Goal: Information Seeking & Learning: Check status

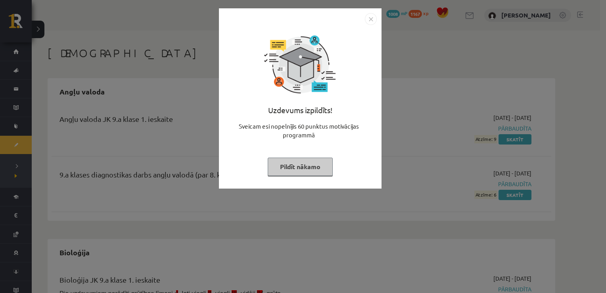
click at [298, 159] on button "Pildīt nākamo" at bounding box center [300, 167] width 65 height 18
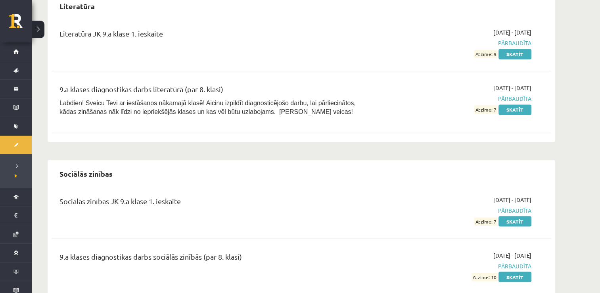
scroll to position [1365, 0]
click at [518, 50] on link "Skatīt" at bounding box center [515, 54] width 33 height 10
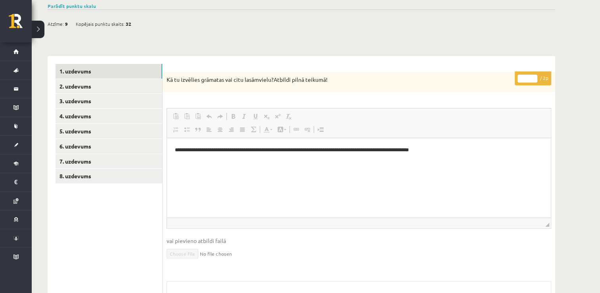
scroll to position [64, 0]
click at [85, 87] on link "2. uzdevums" at bounding box center [109, 86] width 107 height 15
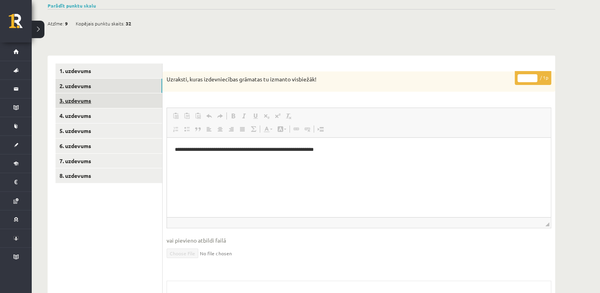
scroll to position [0, 0]
click at [61, 101] on link "3. uzdevums" at bounding box center [109, 100] width 107 height 15
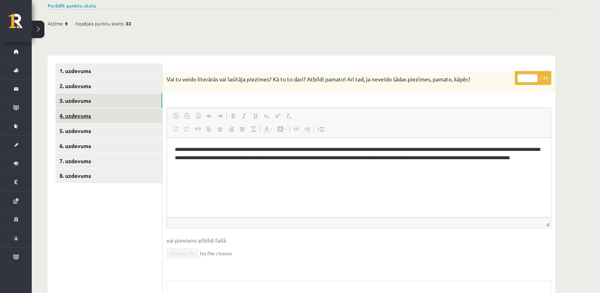
click at [90, 115] on link "4. uzdevums" at bounding box center [109, 115] width 107 height 15
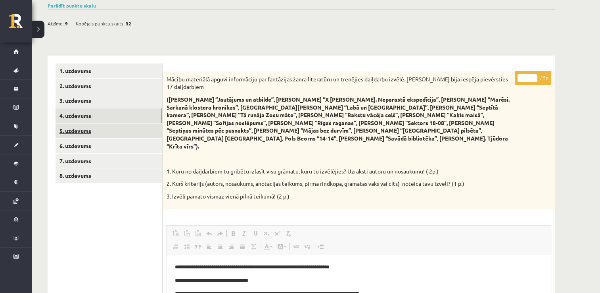
click at [84, 134] on link "5. uzdevums" at bounding box center [109, 130] width 107 height 15
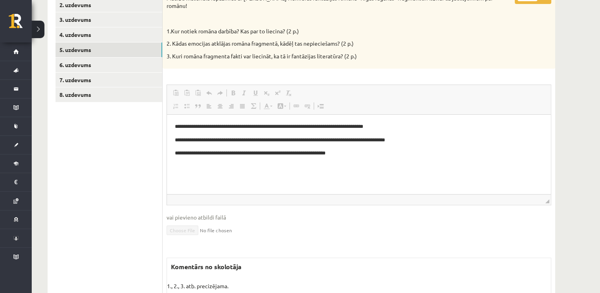
scroll to position [144, 0]
click at [78, 63] on link "6. uzdevums" at bounding box center [109, 65] width 107 height 15
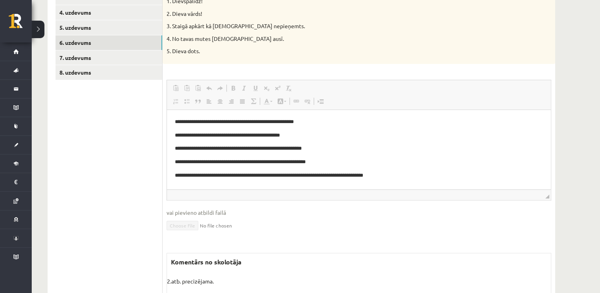
scroll to position [167, 0]
click at [87, 55] on link "7. uzdevums" at bounding box center [109, 57] width 107 height 15
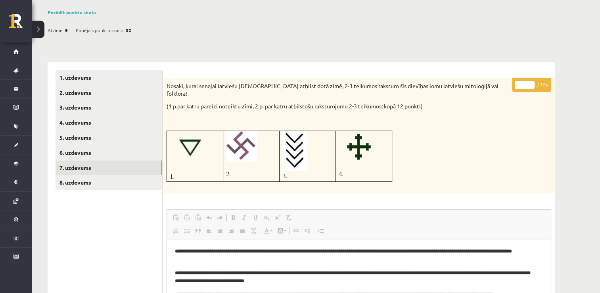
scroll to position [0, 0]
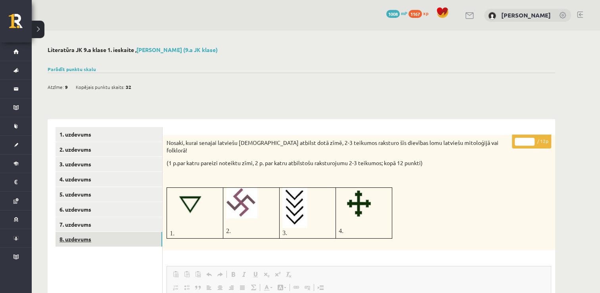
click at [64, 234] on link "8. uzdevums" at bounding box center [109, 239] width 107 height 15
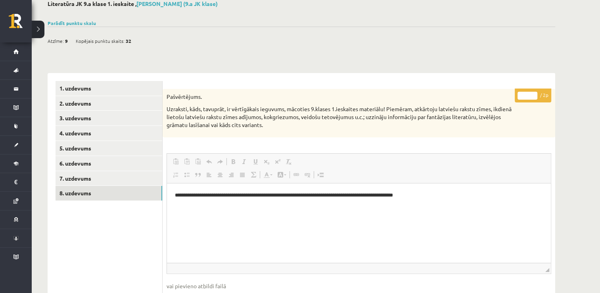
scroll to position [47, 0]
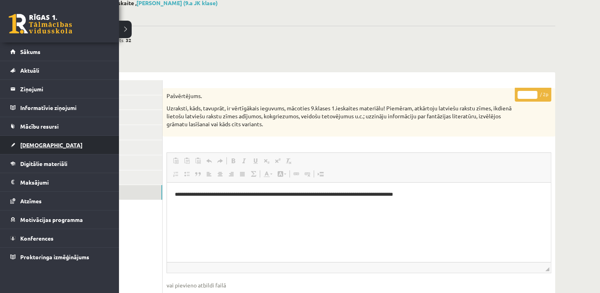
click at [37, 145] on span "[DEMOGRAPHIC_DATA]" at bounding box center [51, 144] width 62 height 7
